Goal: Information Seeking & Learning: Find specific fact

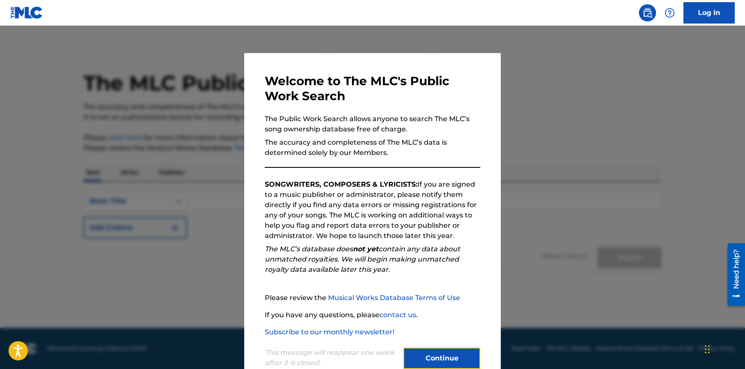
click at [438, 355] on button "Continue" at bounding box center [441, 357] width 77 height 21
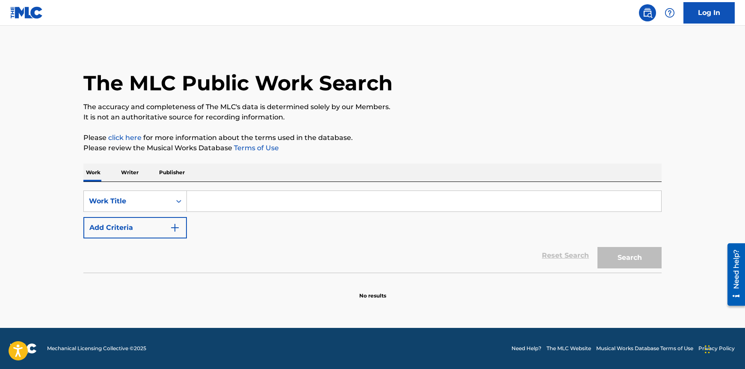
click at [238, 198] on input "Search Form" at bounding box center [424, 201] width 474 height 21
click at [180, 172] on p "Publisher" at bounding box center [172, 172] width 31 height 18
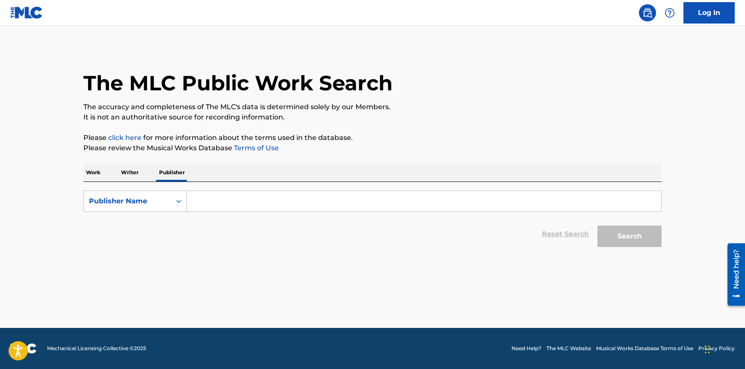
click at [209, 201] on input "Search Form" at bounding box center [424, 201] width 474 height 21
type input "veti"
click at [622, 237] on button "Search" at bounding box center [629, 235] width 64 height 21
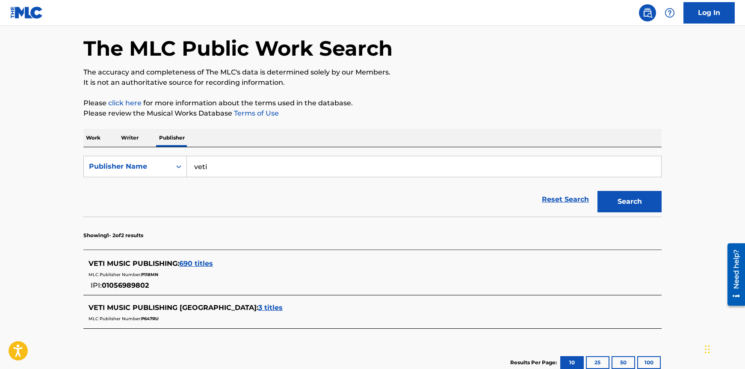
scroll to position [94, 0]
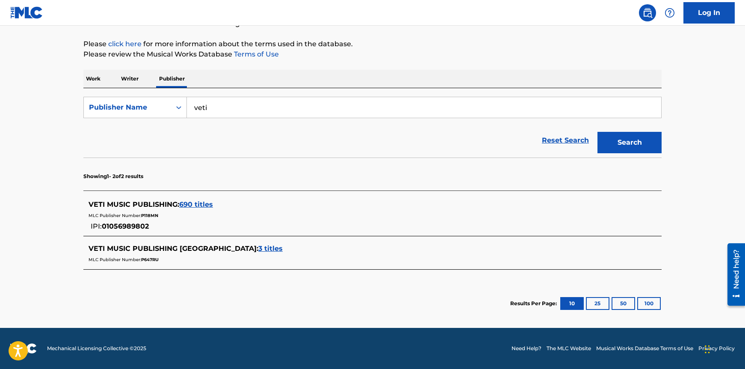
click at [197, 204] on span "690 titles" at bounding box center [196, 204] width 34 height 8
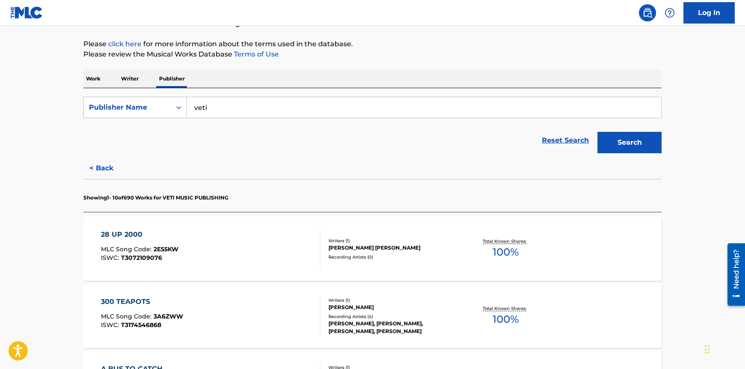
click at [115, 231] on div "28 UP 2000" at bounding box center [139, 234] width 77 height 10
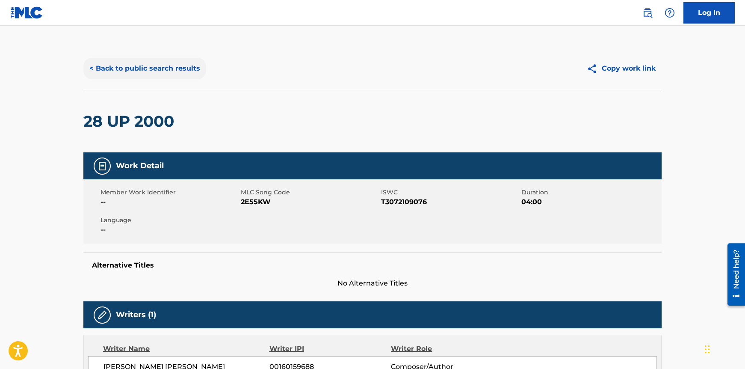
click at [170, 67] on button "< Back to public search results" at bounding box center [144, 68] width 123 height 21
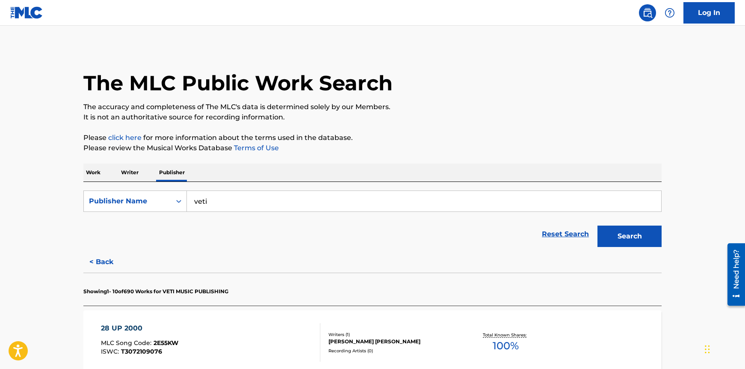
drag, startPoint x: 226, startPoint y: 203, endPoint x: 211, endPoint y: 196, distance: 16.6
click at [223, 203] on input "veti" at bounding box center [424, 201] width 474 height 21
click at [90, 173] on p "Work" at bounding box center [93, 172] width 20 height 18
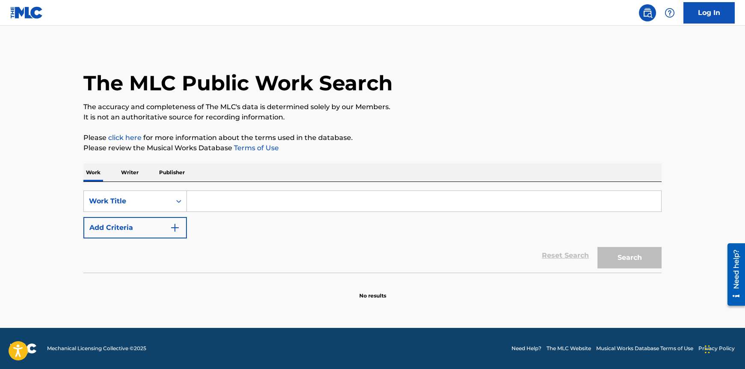
click at [206, 204] on input "Search Form" at bounding box center [424, 201] width 474 height 21
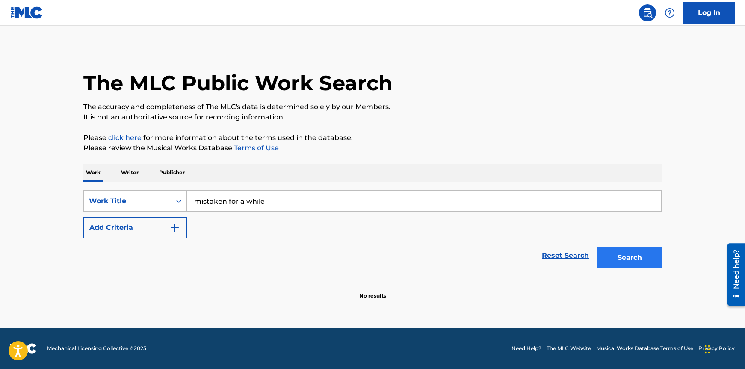
type input "mistaken for a while"
click at [621, 252] on button "Search" at bounding box center [629, 257] width 64 height 21
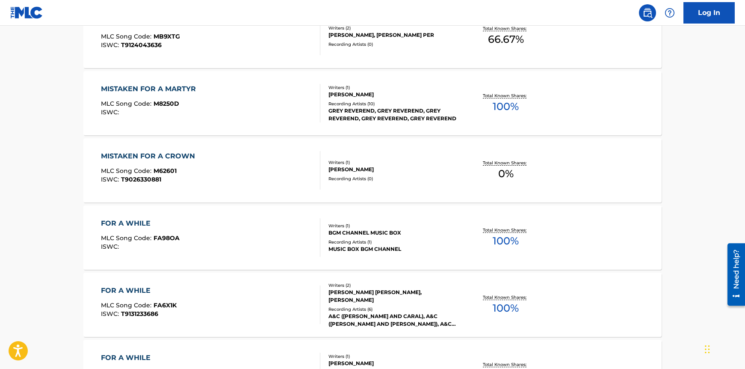
scroll to position [678, 0]
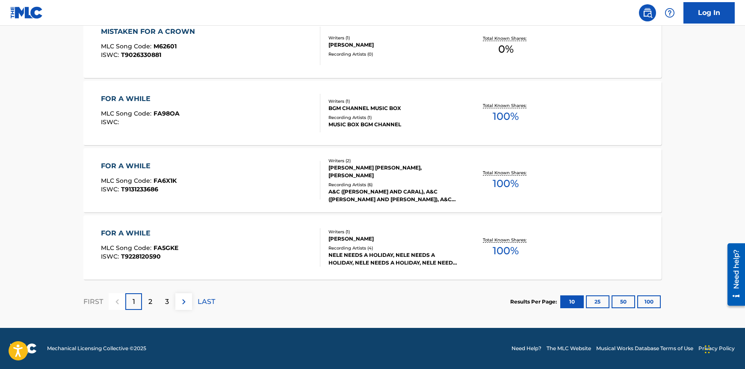
click at [347, 256] on div "NELE NEEDS A HOLIDAY, NELE NEEDS A HOLIDAY, NELE NEEDS A HOLIDAY, NELE NEEDS A …" at bounding box center [392, 258] width 129 height 15
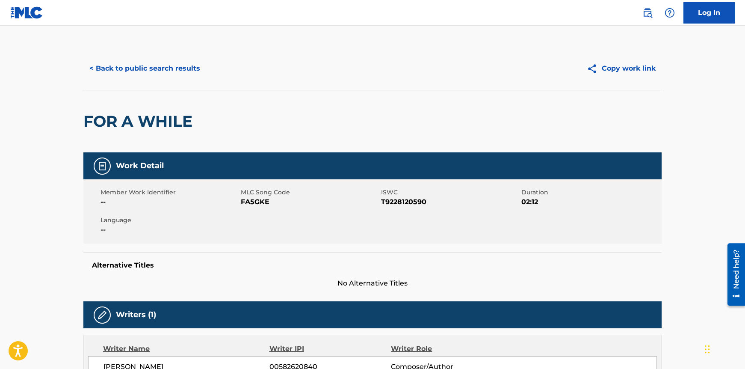
scroll to position [166, 0]
